Goal: Information Seeking & Learning: Understand process/instructions

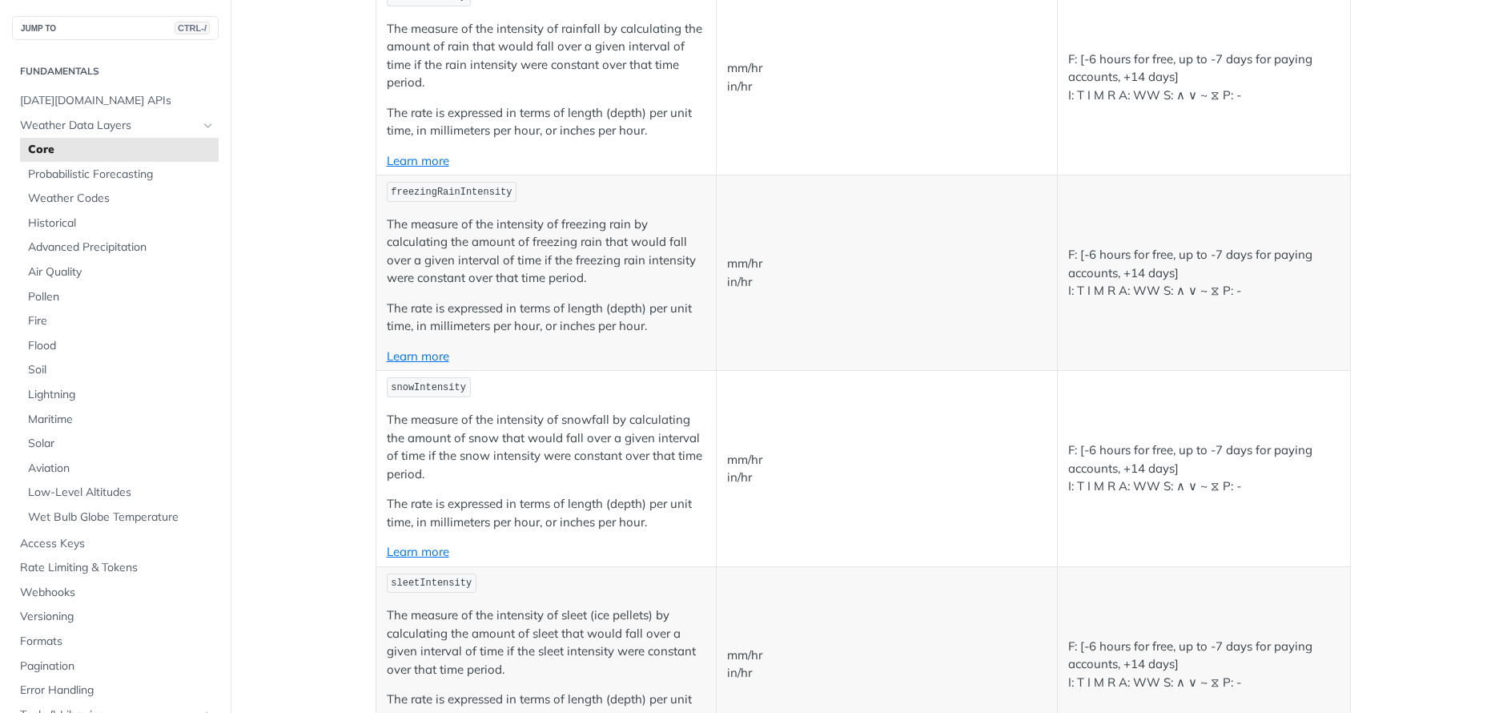
scroll to position [3459, 0]
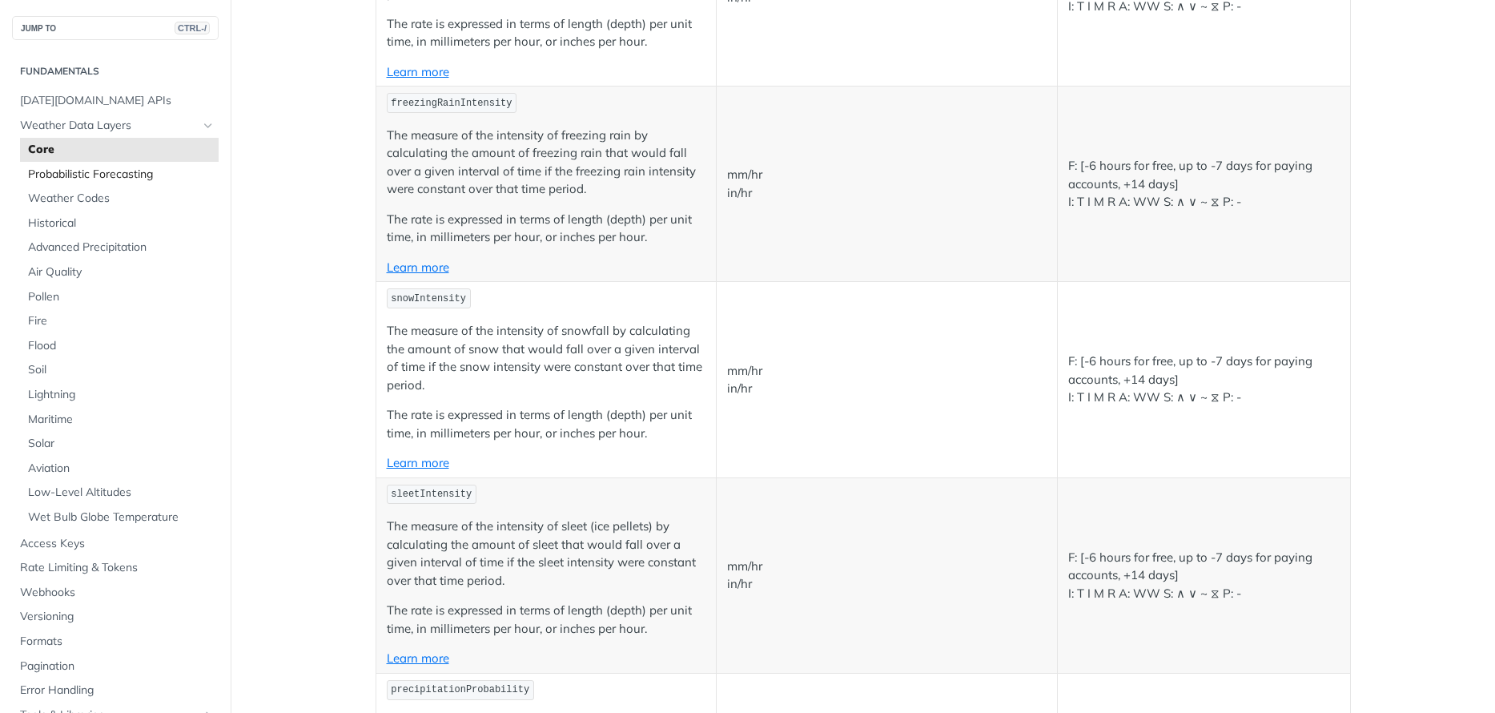
click at [74, 172] on span "Probabilistic Forecasting" at bounding box center [121, 175] width 187 height 16
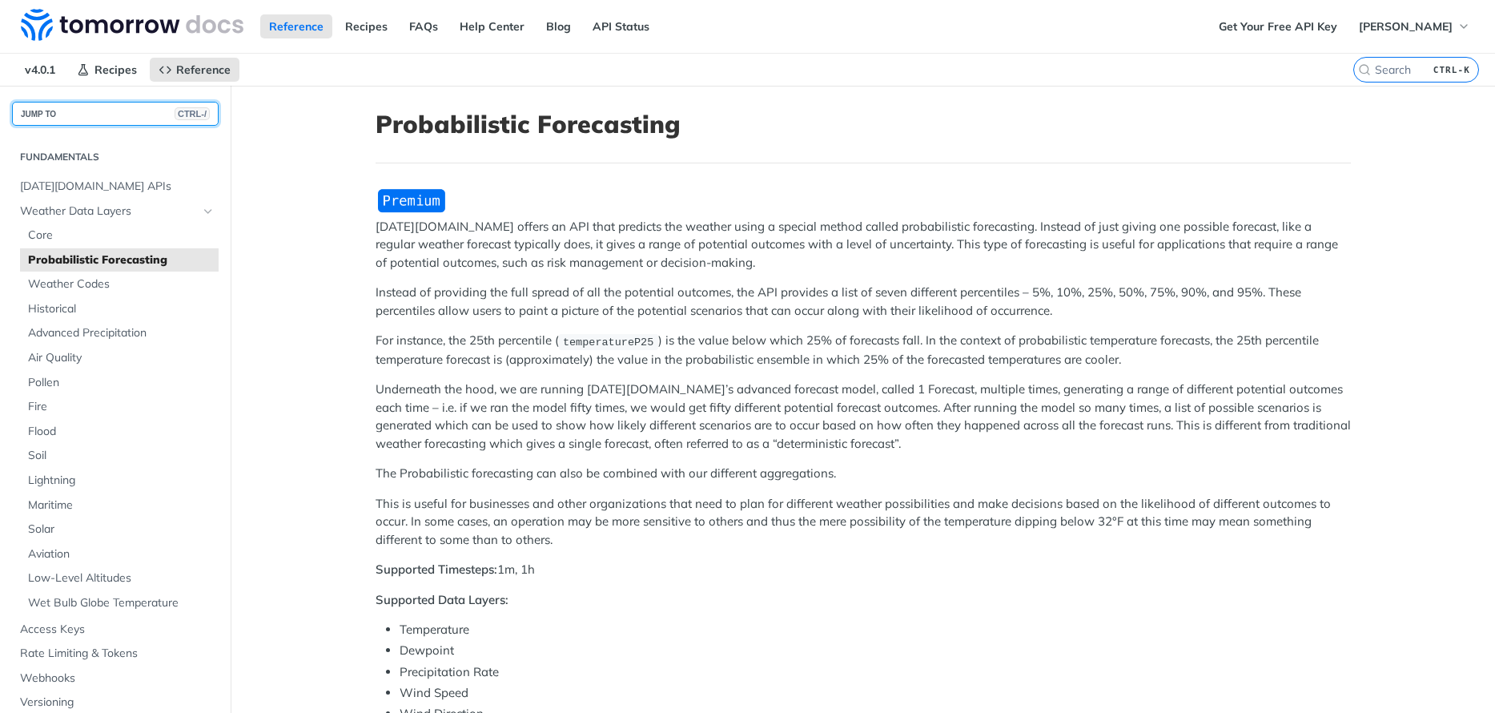
click at [54, 115] on button "JUMP TO CTRL-/" at bounding box center [115, 114] width 207 height 24
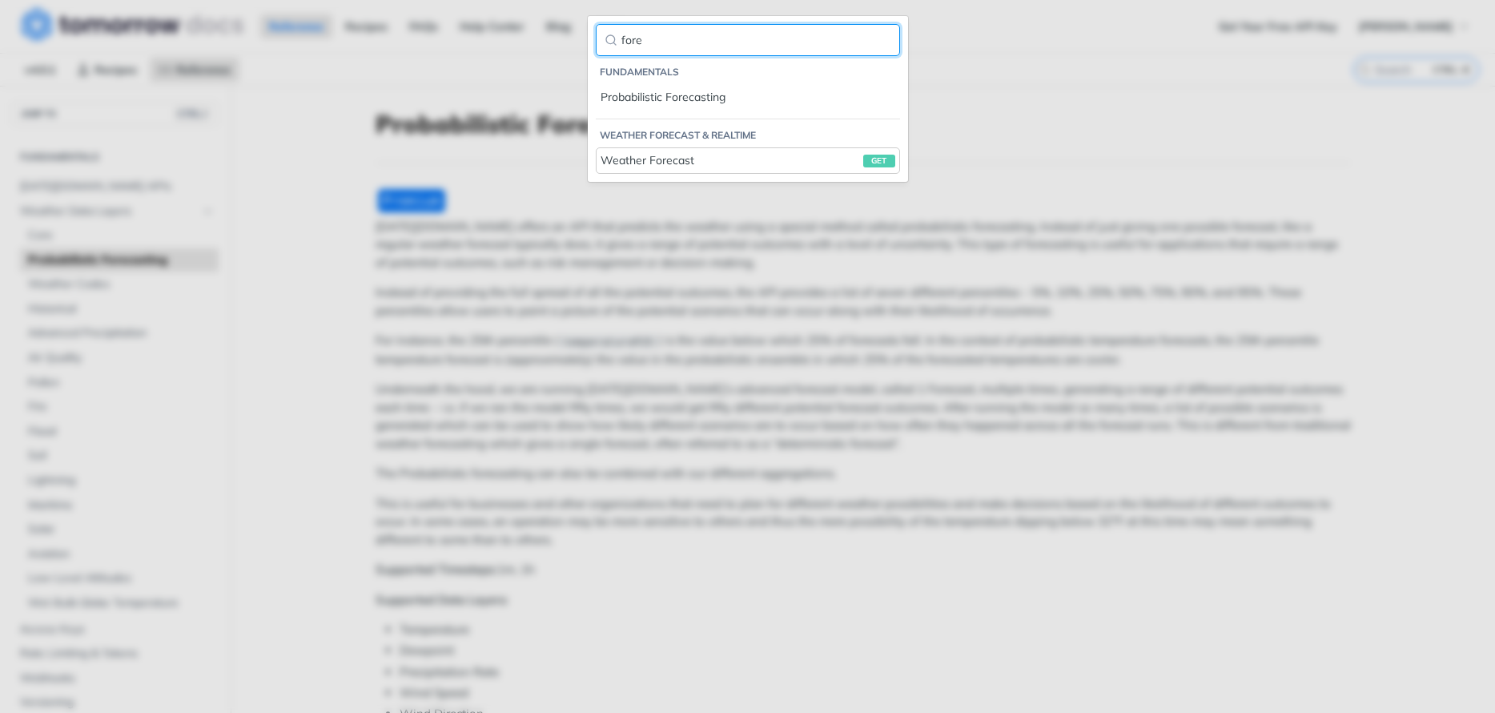
type input "fore"
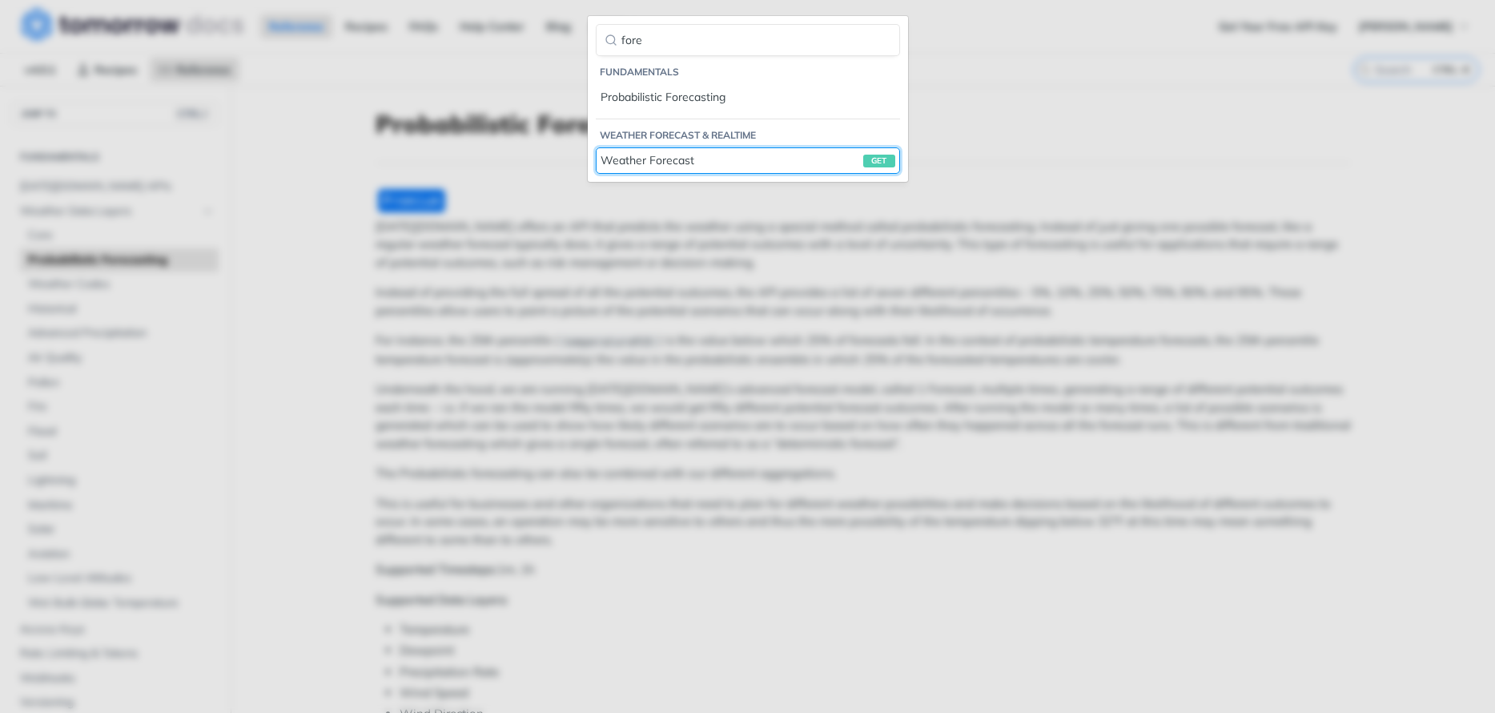
click at [634, 149] on link "Weather Forecast get" at bounding box center [748, 160] width 304 height 26
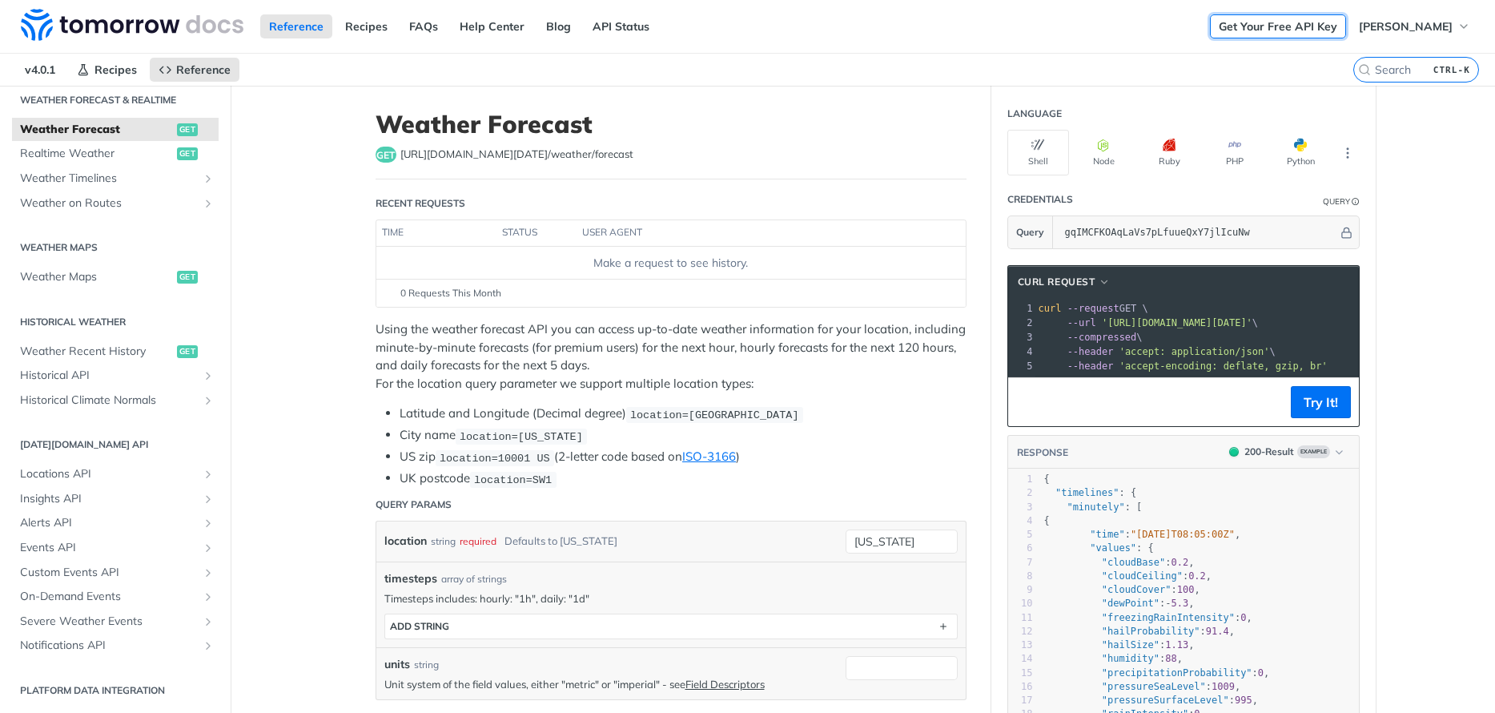
click at [1287, 29] on link "Get Your Free API Key" at bounding box center [1278, 26] width 136 height 24
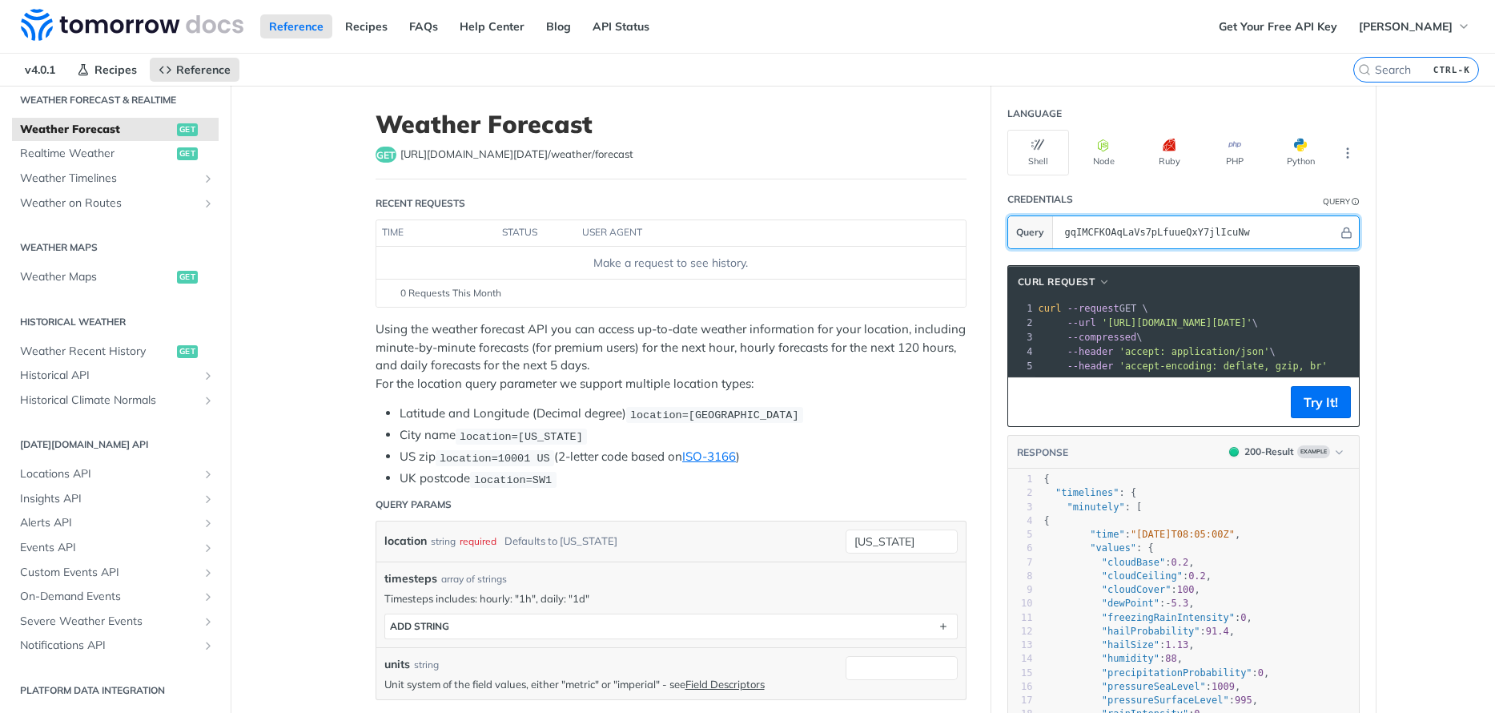
click at [1175, 239] on input "gqIMCFKOAqLaVs7pLfuueQxY7jlIcuNw" at bounding box center [1197, 232] width 281 height 32
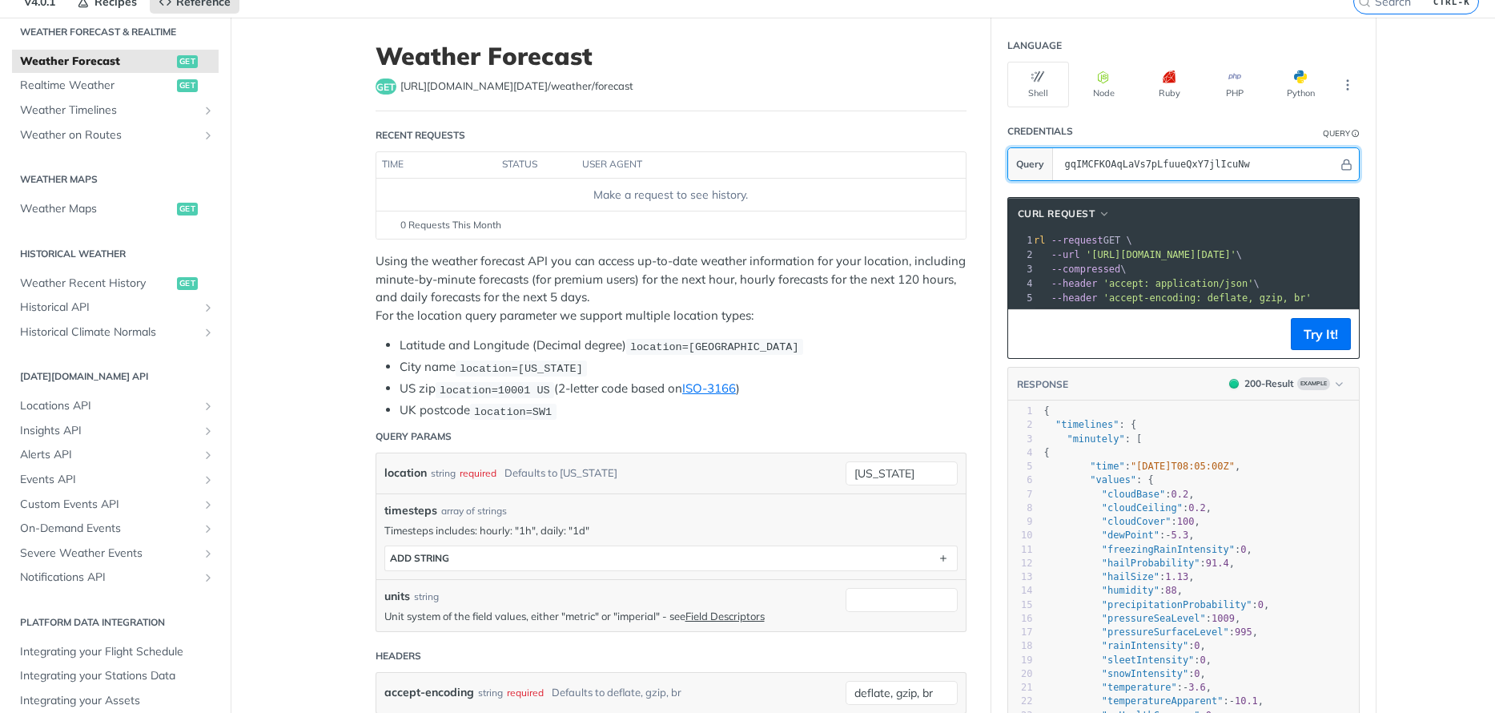
scroll to position [96, 0]
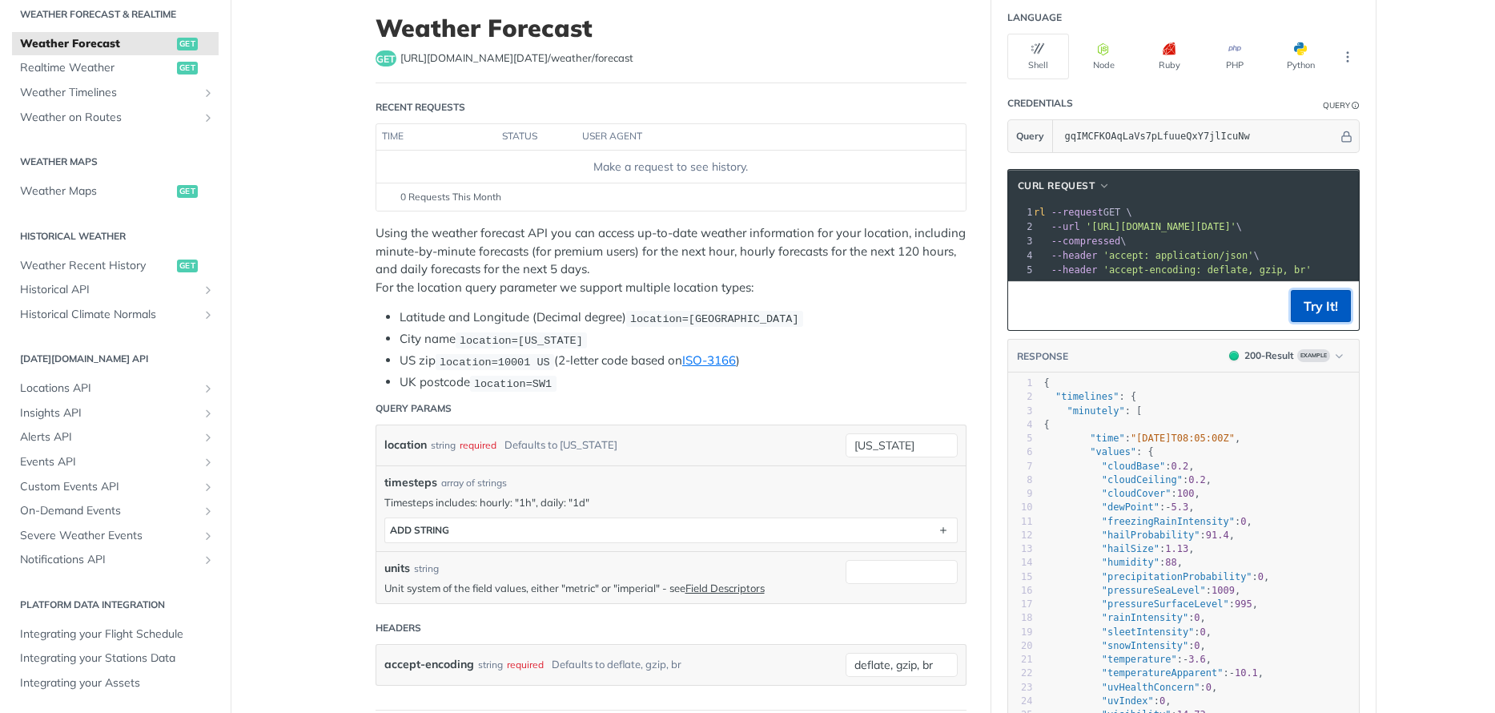
click at [1311, 301] on button "Try It!" at bounding box center [1321, 306] width 60 height 32
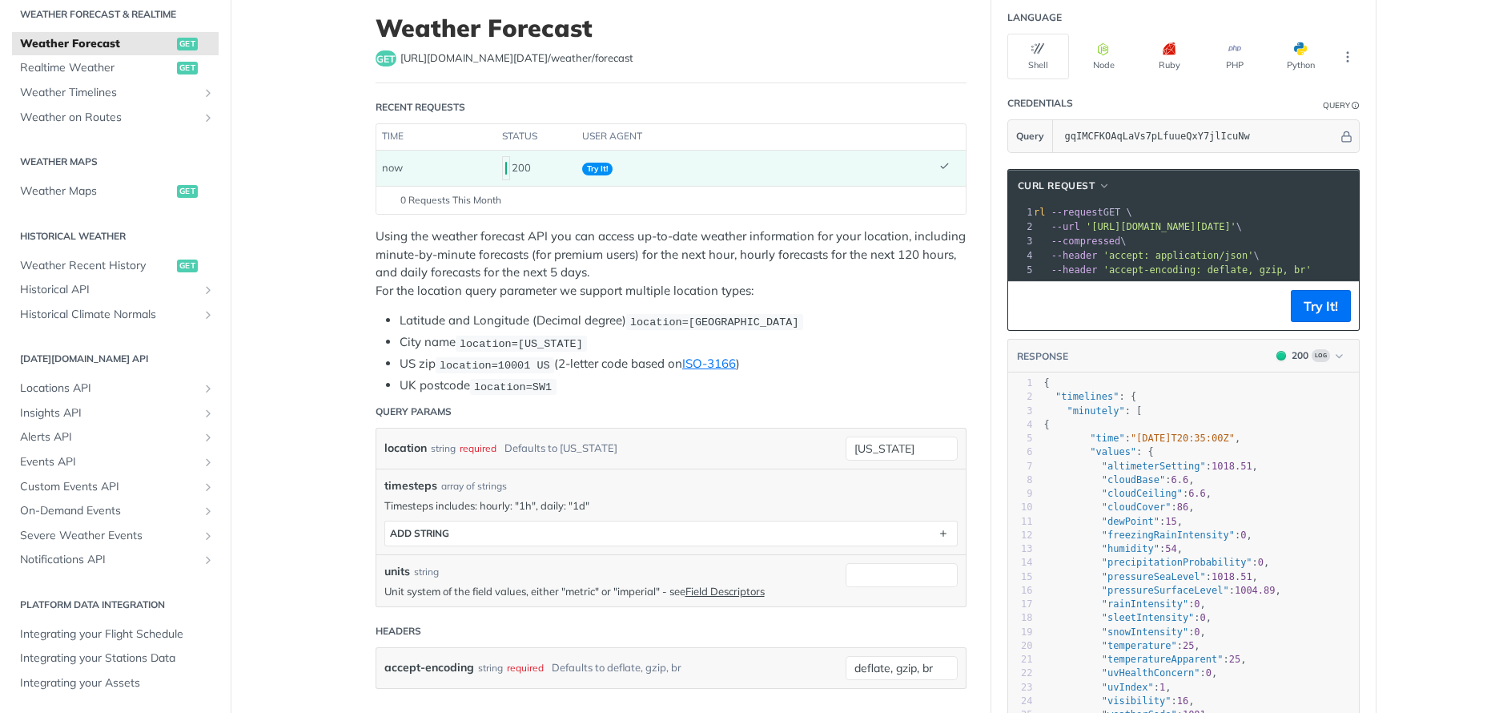
click at [1170, 304] on footer "Try It!" at bounding box center [1183, 305] width 351 height 49
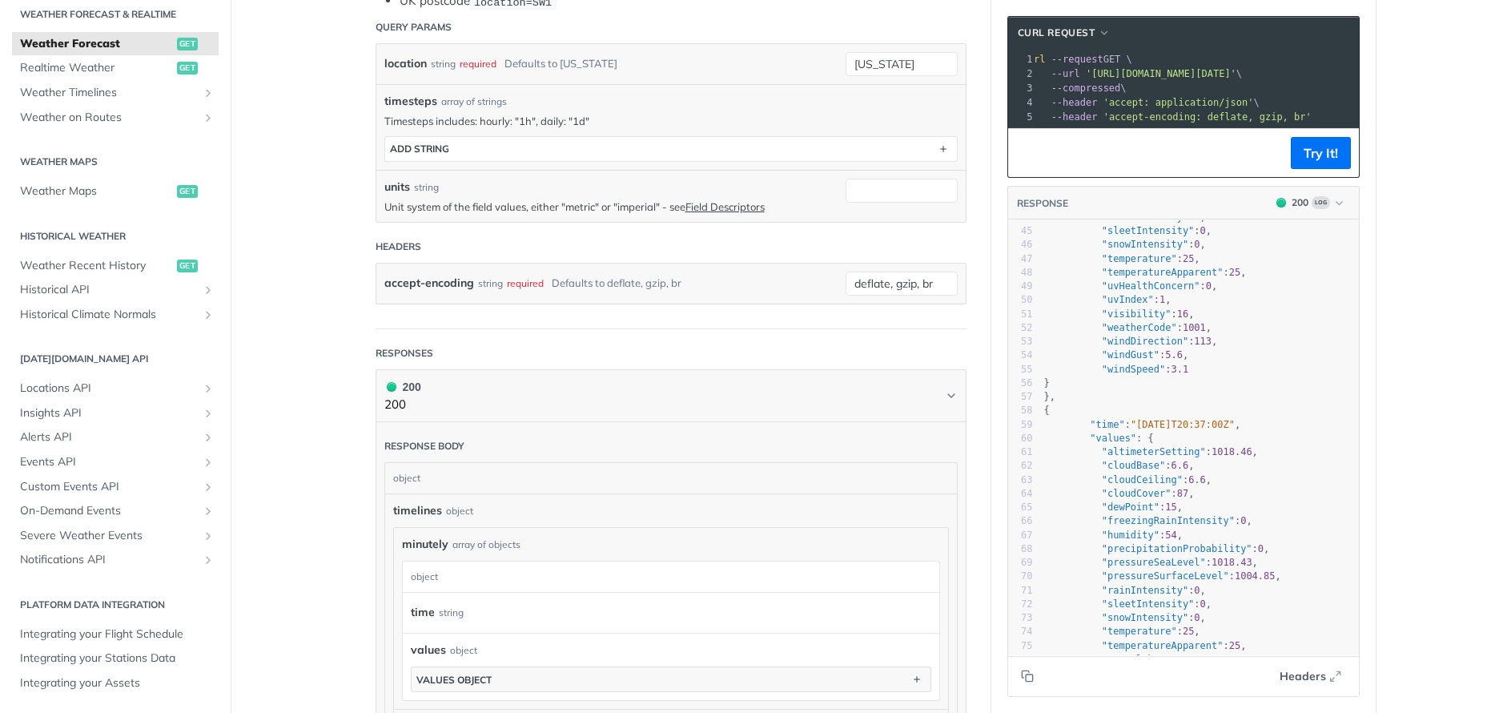
scroll to position [893, 0]
